Goal: Find specific page/section: Find specific page/section

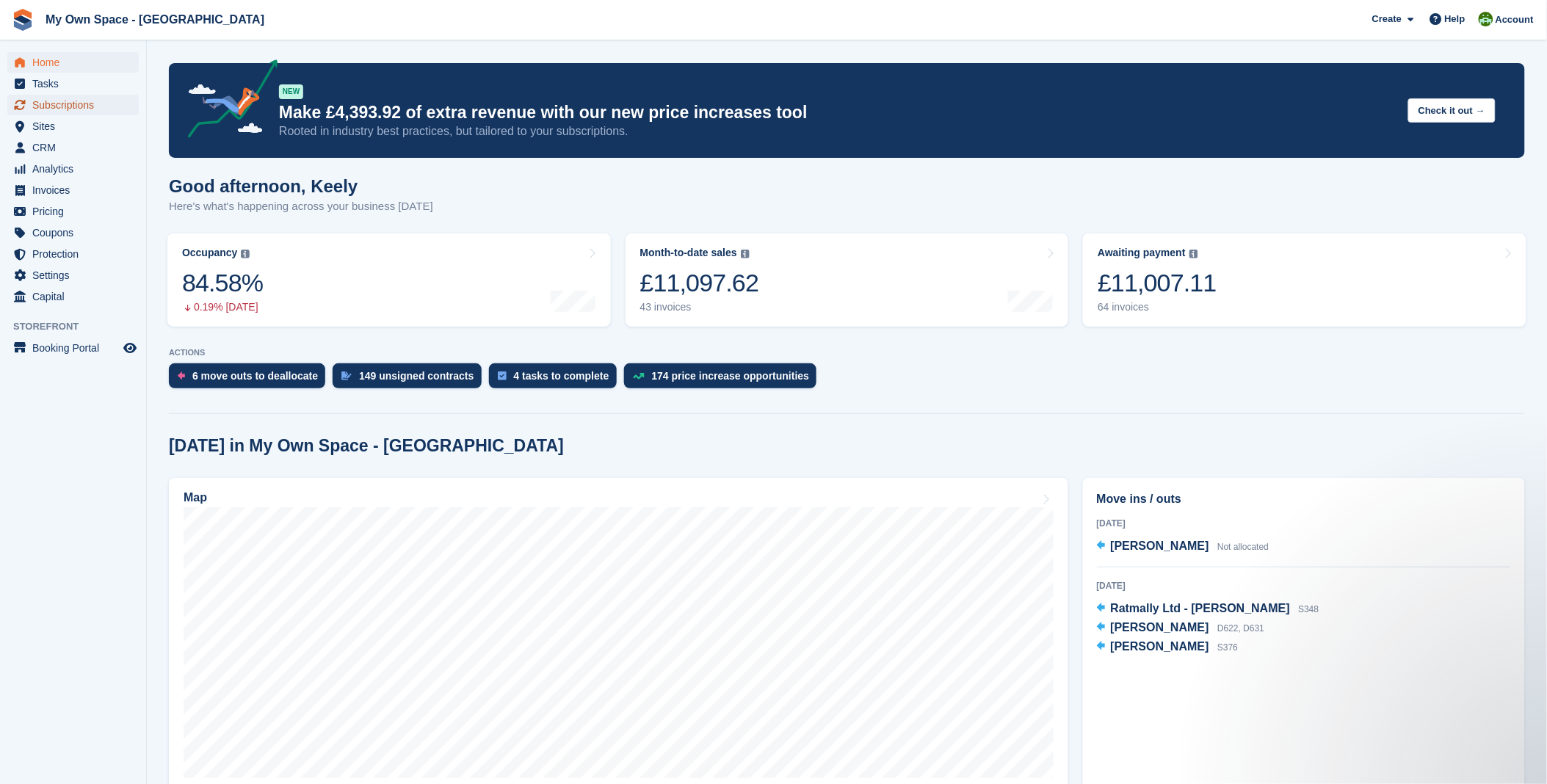
click at [60, 107] on span "Subscriptions" at bounding box center [76, 105] width 88 height 21
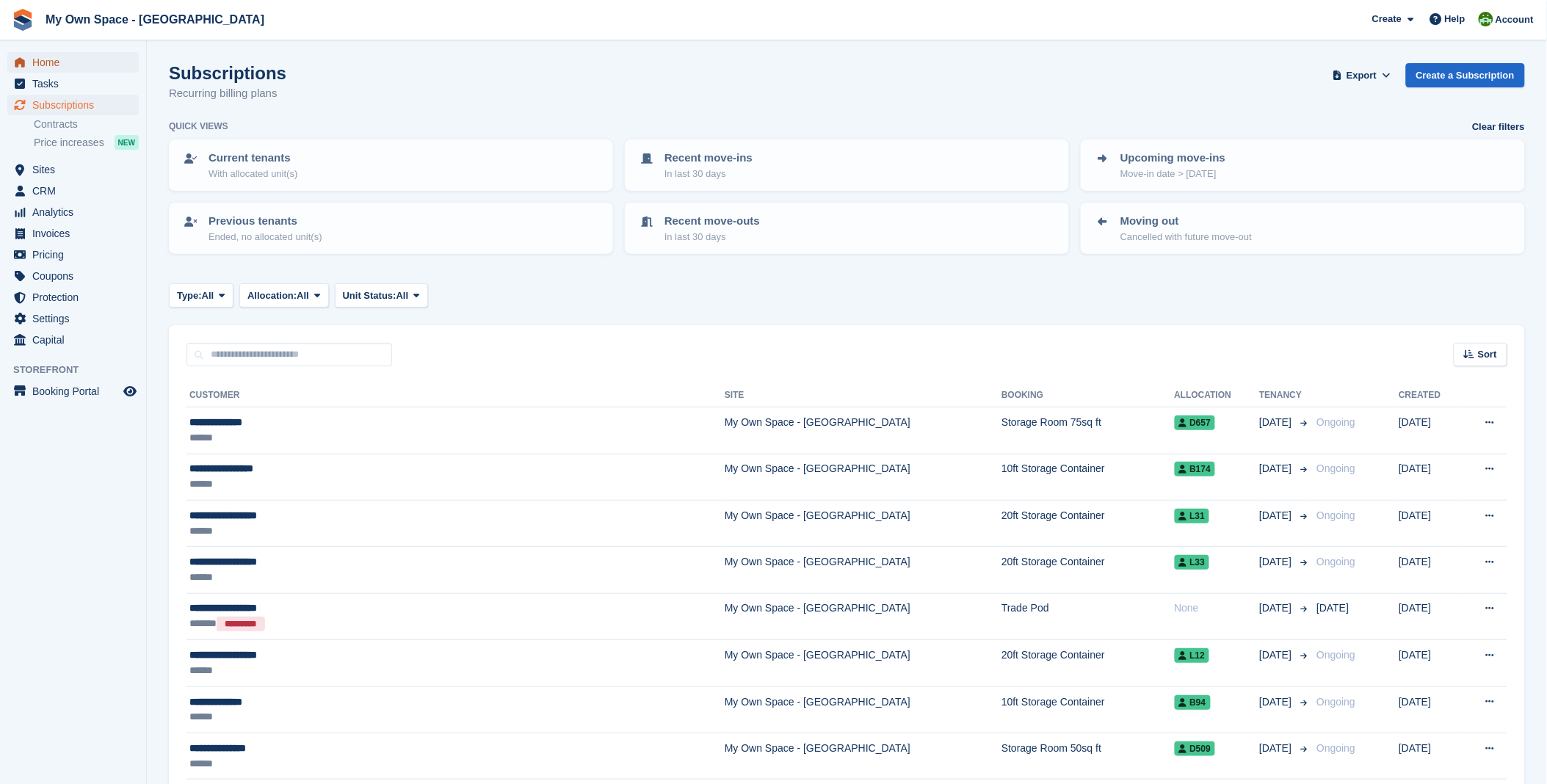
click at [50, 65] on span "Home" at bounding box center [76, 62] width 88 height 21
